Goal: Use online tool/utility: Utilize a website feature to perform a specific function

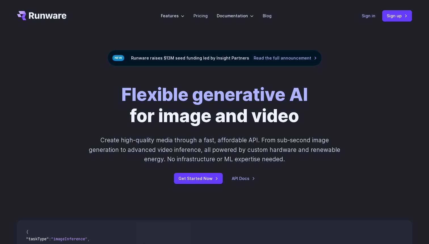
click at [372, 16] on link "Sign in" at bounding box center [368, 15] width 14 height 7
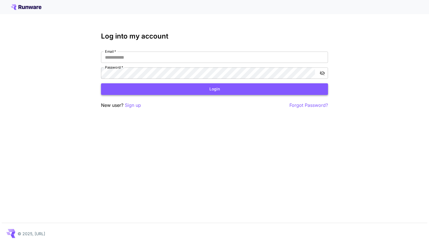
type input "**********"
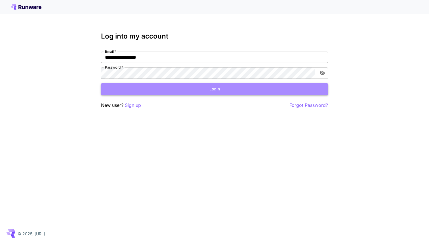
click at [220, 94] on button "Login" at bounding box center [214, 89] width 227 height 12
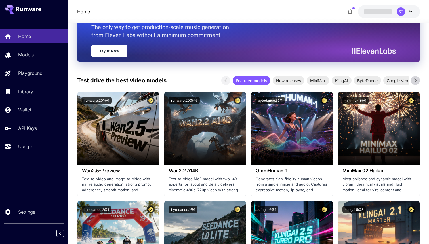
scroll to position [110, 0]
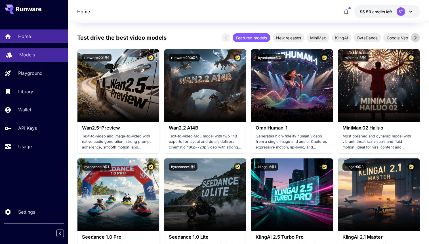
click at [41, 56] on div "Models" at bounding box center [41, 54] width 44 height 7
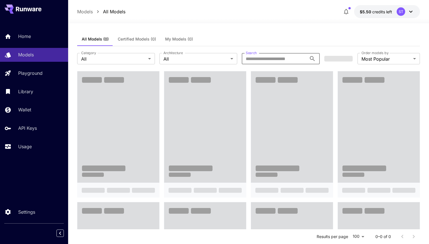
click at [261, 61] on input "Search" at bounding box center [273, 58] width 65 height 11
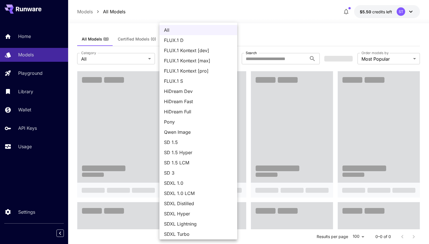
click at [187, 131] on span "Qwen Image" at bounding box center [198, 132] width 69 height 7
type input "**********"
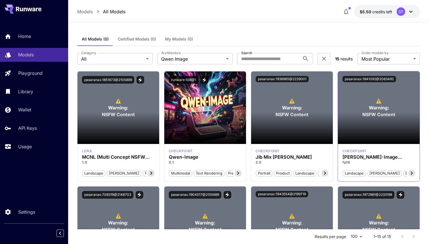
click at [370, 117] on section at bounding box center [379, 128] width 82 height 32
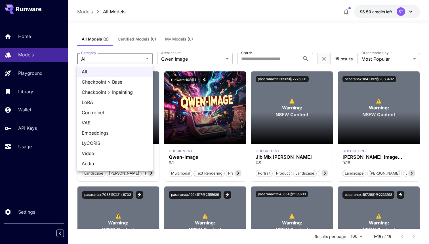
click at [140, 58] on div at bounding box center [214, 122] width 429 height 244
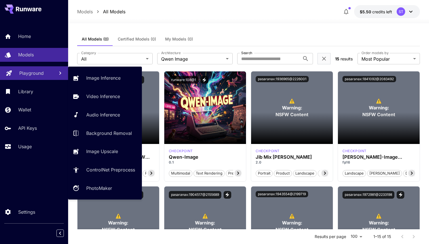
click at [50, 76] on link "Playground" at bounding box center [34, 73] width 68 height 14
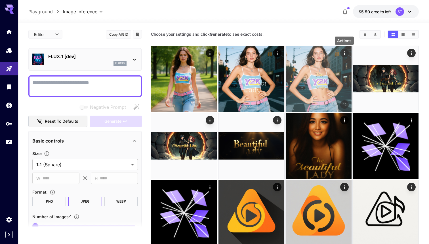
click at [344, 53] on icon "Actions" at bounding box center [344, 53] width 6 height 6
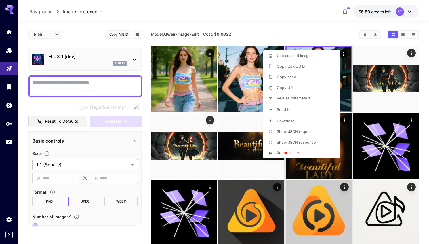
click at [289, 27] on div at bounding box center [214, 122] width 429 height 244
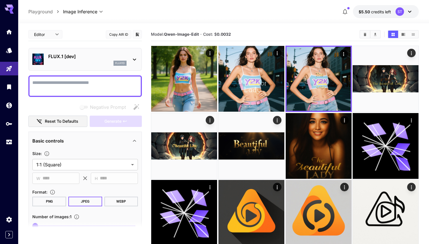
click at [136, 58] on icon at bounding box center [134, 59] width 7 height 7
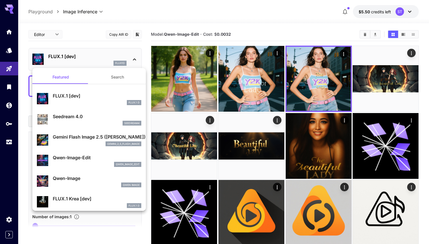
click at [122, 159] on p "Qwen-Image-Edit" at bounding box center [97, 157] width 88 height 7
type input "*"
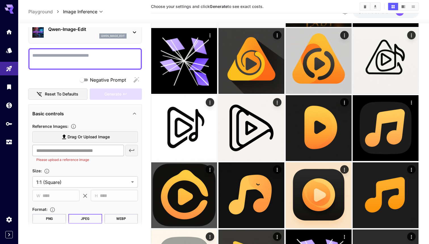
scroll to position [44, 0]
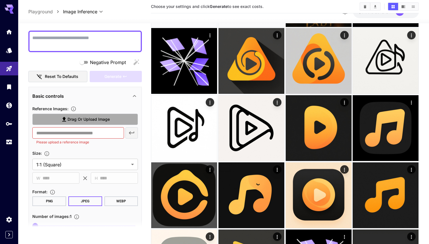
click at [102, 120] on span "Drag or upload image" at bounding box center [88, 119] width 42 height 7
click at [0, 0] on input "Drag or upload image" at bounding box center [0, 0] width 0 height 0
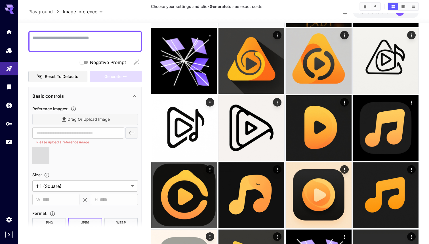
click at [107, 41] on textarea "Negative Prompt" at bounding box center [84, 42] width 105 height 14
type textarea "*******"
type input "**********"
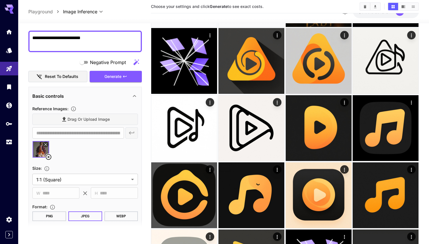
click at [60, 37] on textarea "**********" at bounding box center [84, 42] width 105 height 14
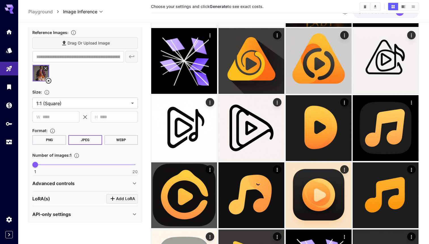
scroll to position [122, 0]
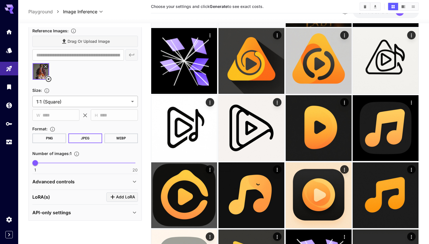
type textarea "**********"
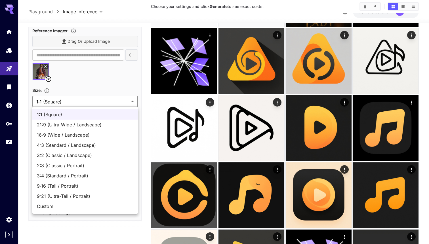
click at [77, 100] on div at bounding box center [214, 122] width 429 height 244
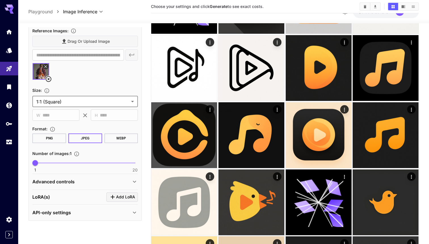
scroll to position [224, 0]
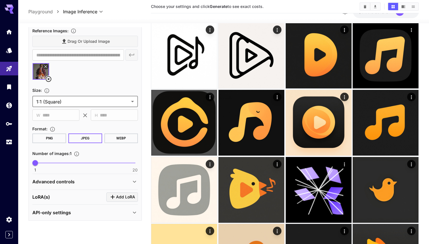
click at [68, 184] on p "Advanced controls" at bounding box center [53, 181] width 42 height 7
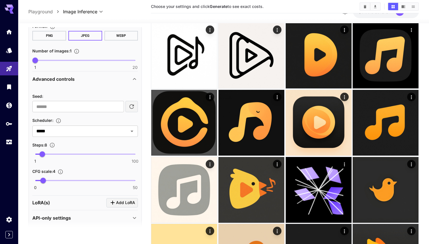
scroll to position [230, 0]
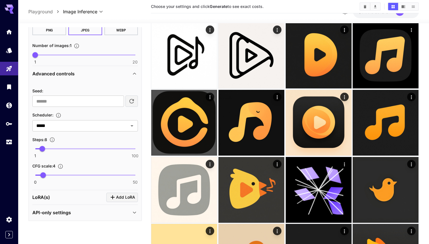
click at [75, 216] on div "API-only settings" at bounding box center [84, 213] width 105 height 14
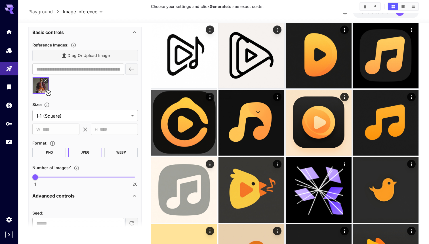
scroll to position [0, 0]
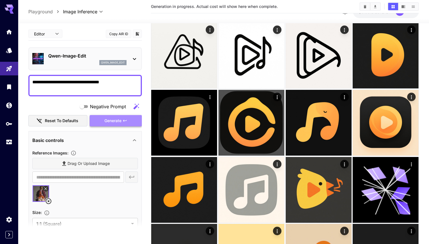
click at [126, 119] on icon "button" at bounding box center [124, 120] width 5 height 5
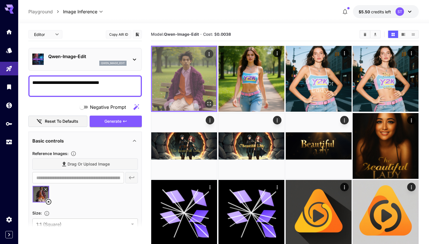
click at [194, 78] on img at bounding box center [184, 79] width 64 height 64
click at [212, 103] on button "Open in fullscreen" at bounding box center [209, 103] width 9 height 9
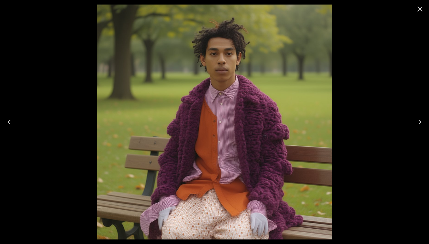
click at [421, 9] on icon "Close" at bounding box center [419, 9] width 9 height 9
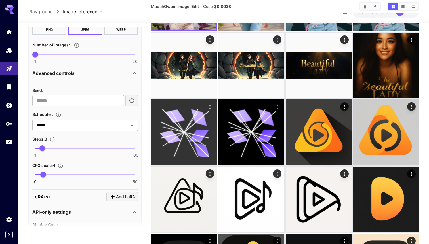
scroll to position [75, 0]
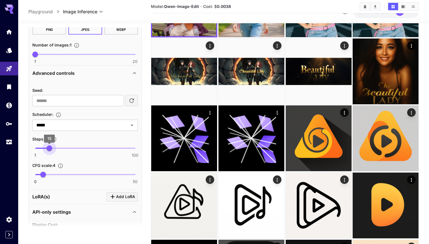
type input "**"
drag, startPoint x: 45, startPoint y: 148, endPoint x: 50, endPoint y: 148, distance: 4.5
click at [50, 148] on span "16" at bounding box center [51, 148] width 6 height 6
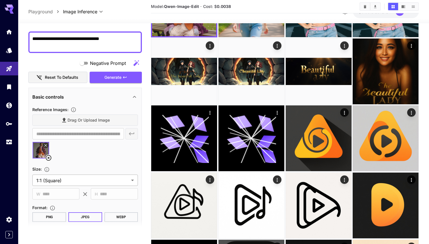
scroll to position [39, 0]
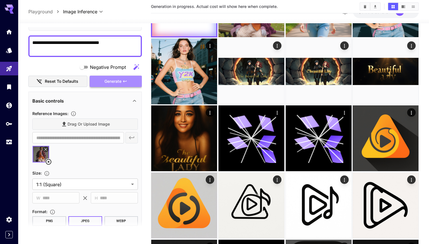
click at [107, 82] on span "Generate" at bounding box center [112, 81] width 17 height 7
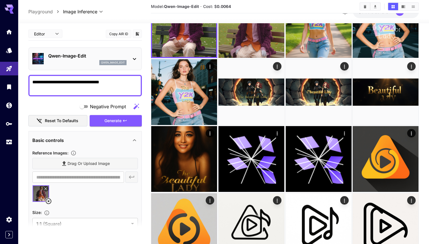
scroll to position [0, 0]
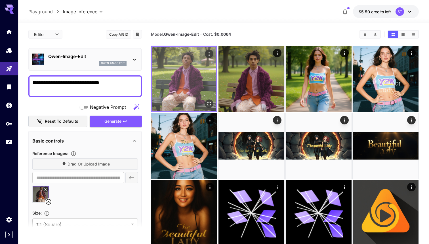
click at [188, 84] on img at bounding box center [184, 79] width 64 height 64
click at [204, 74] on img at bounding box center [184, 79] width 64 height 64
click at [210, 104] on icon "Open in fullscreen" at bounding box center [209, 104] width 6 height 6
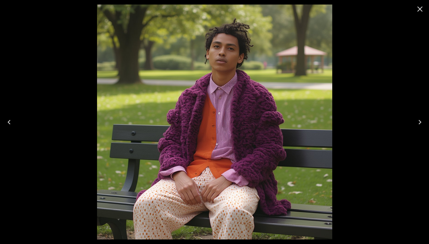
click at [421, 118] on icon "Next" at bounding box center [419, 122] width 9 height 9
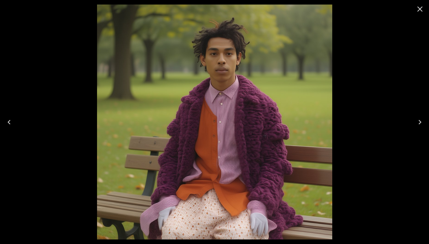
click at [9, 119] on icon "Previous" at bounding box center [9, 122] width 9 height 9
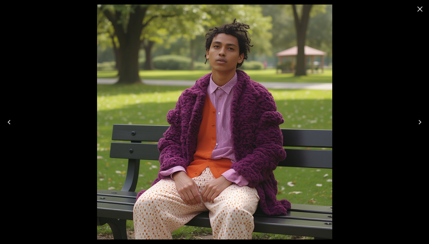
click at [419, 124] on icon "Next" at bounding box center [419, 122] width 9 height 9
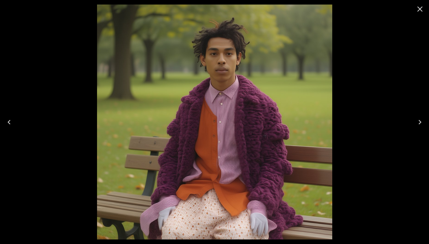
click at [10, 121] on icon "Previous" at bounding box center [9, 122] width 9 height 9
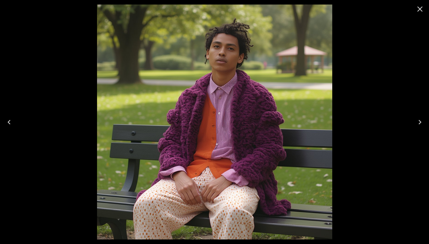
click at [421, 11] on icon "Close" at bounding box center [419, 9] width 9 height 9
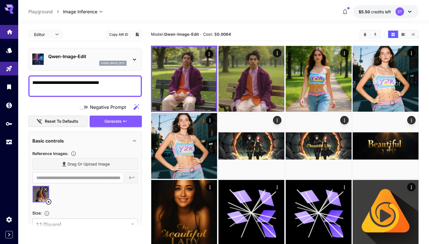
click at [14, 34] on link at bounding box center [9, 32] width 18 height 14
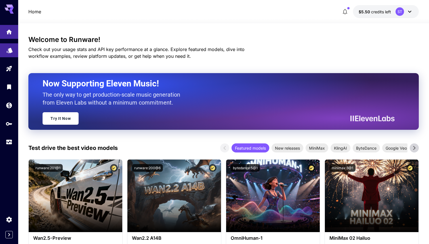
click at [12, 52] on icon "Models" at bounding box center [9, 48] width 7 height 7
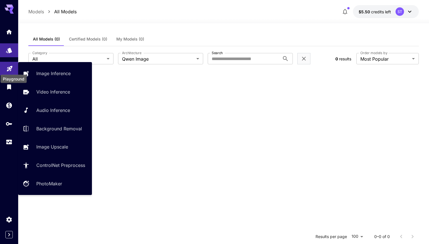
click at [9, 69] on icon "Playground" at bounding box center [9, 66] width 7 height 7
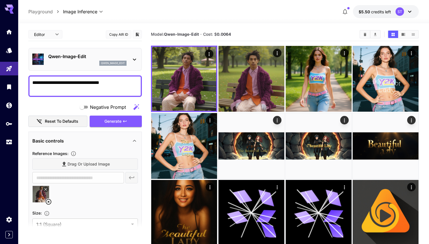
click at [122, 87] on textarea "**********" at bounding box center [84, 86] width 105 height 14
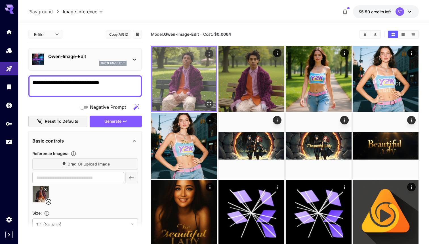
click at [194, 82] on img at bounding box center [184, 79] width 64 height 64
click at [193, 91] on img at bounding box center [184, 79] width 64 height 64
